Goal: Task Accomplishment & Management: Manage account settings

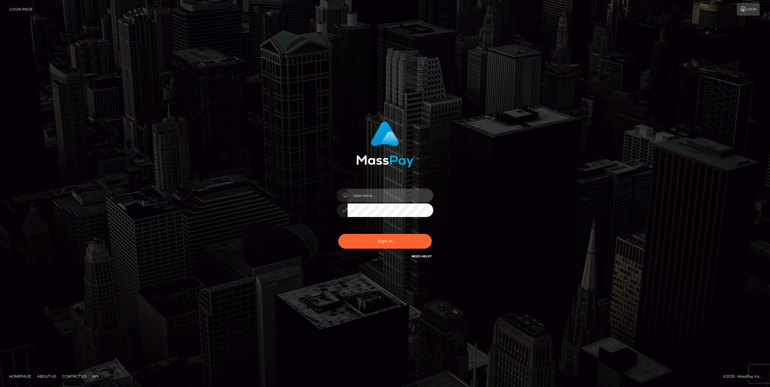
click at [374, 195] on input "text" at bounding box center [391, 196] width 86 height 14
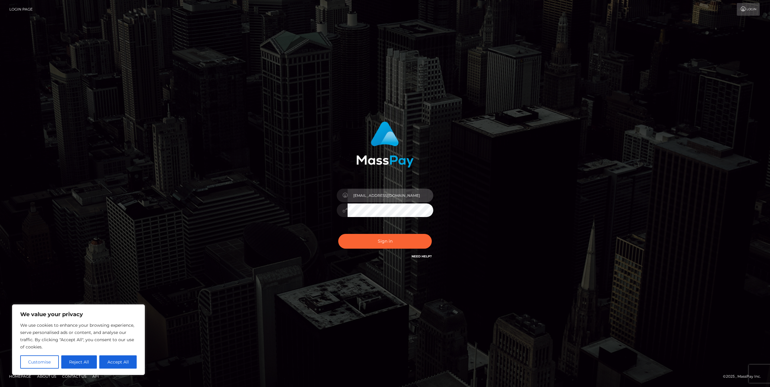
type input "lances.scoots4o@icloud.com"
click at [383, 242] on button "Sign in" at bounding box center [385, 241] width 94 height 15
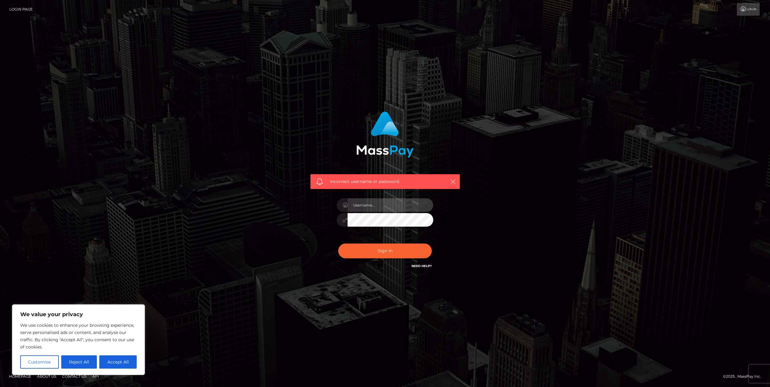
click at [385, 205] on input "text" at bounding box center [391, 206] width 86 height 14
type input "[EMAIL_ADDRESS][DOMAIN_NAME]"
click at [405, 254] on button "Sign in" at bounding box center [385, 251] width 94 height 15
click at [421, 266] on link "Need Help?" at bounding box center [422, 266] width 20 height 4
click at [391, 205] on input "text" at bounding box center [391, 206] width 86 height 14
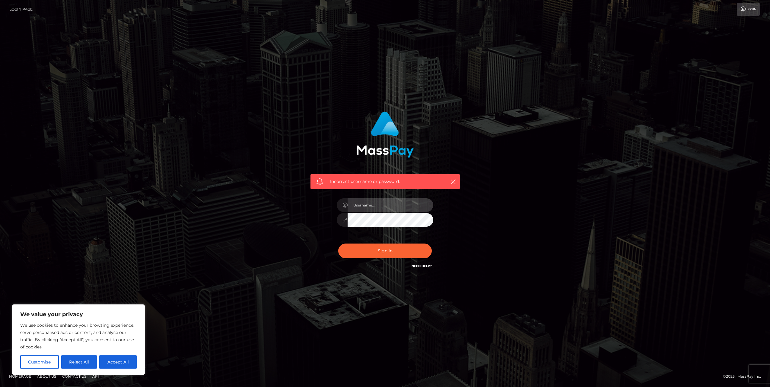
type input "lances.scoots4o@icloud.com"
click at [342, 219] on div at bounding box center [342, 220] width 11 height 14
click at [396, 248] on button "Sign in" at bounding box center [385, 251] width 94 height 15
click at [455, 179] on icon "button" at bounding box center [453, 182] width 6 height 6
click at [452, 180] on icon "button" at bounding box center [453, 182] width 6 height 6
